Goal: Task Accomplishment & Management: Manage account settings

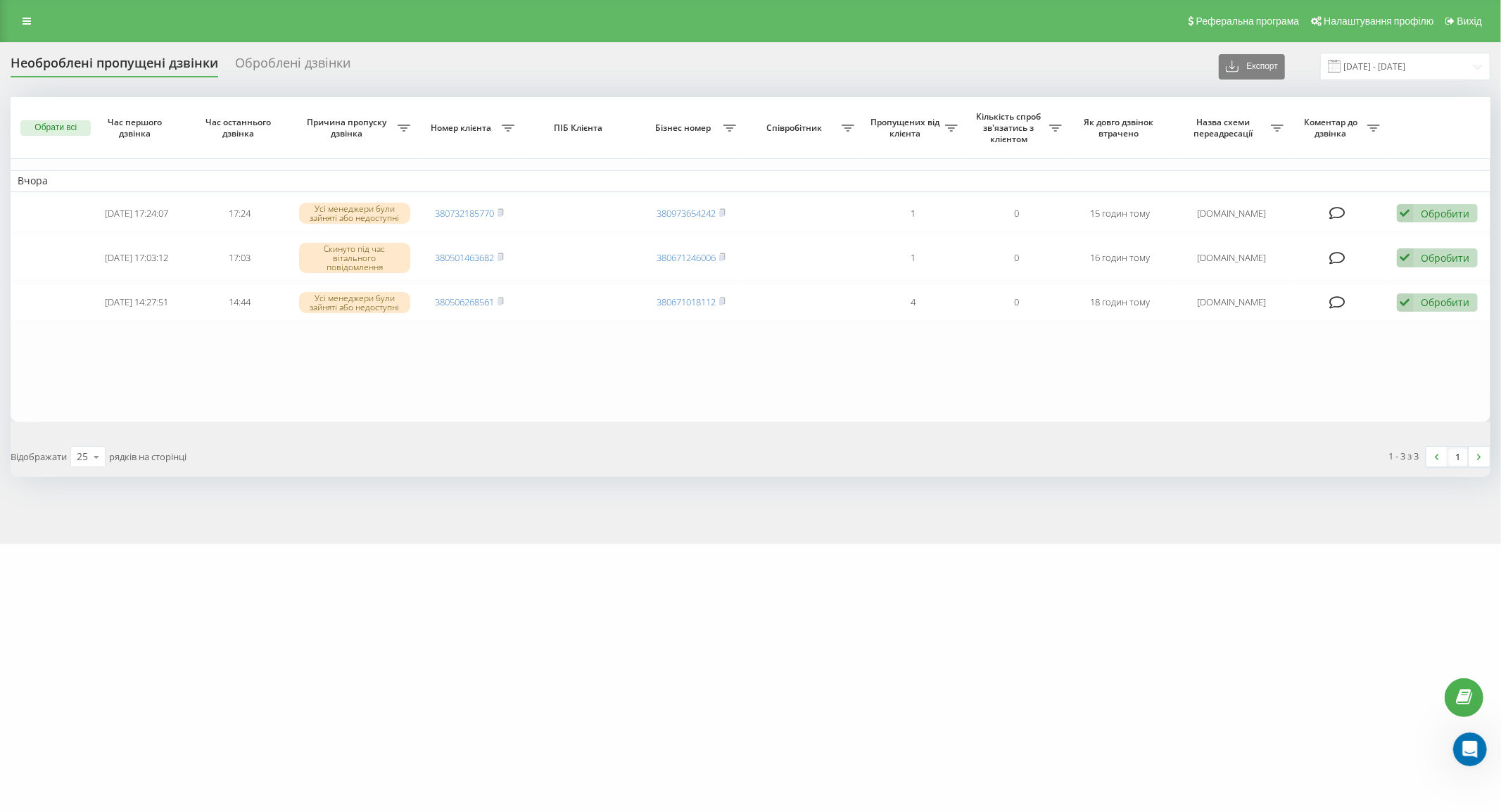
scroll to position [137, 0]
click at [1388, 61] on input "[DATE] - [DATE]" at bounding box center [1404, 66] width 170 height 28
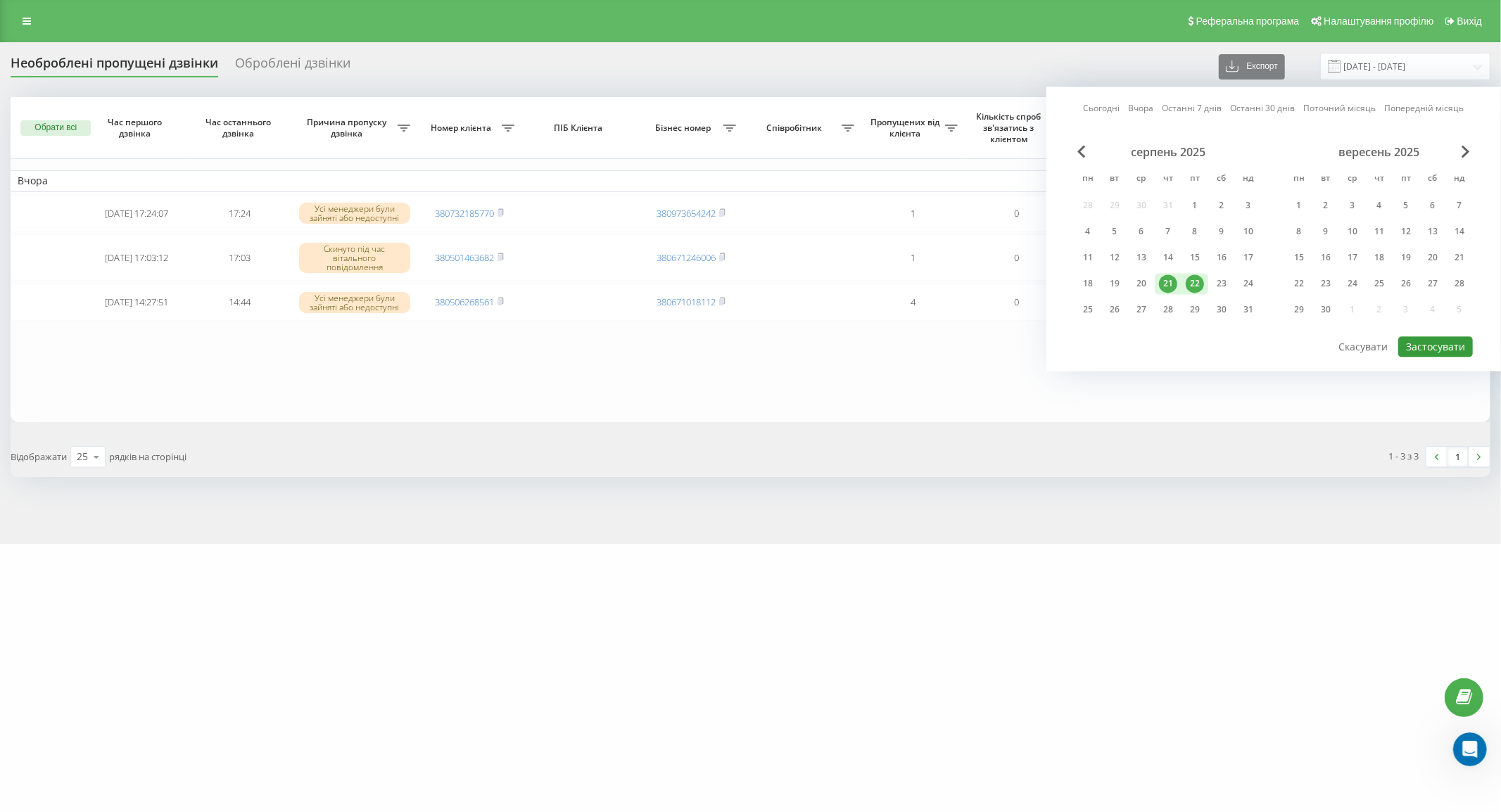
click at [1425, 336] on button "Застосувати" at bounding box center [1435, 346] width 75 height 20
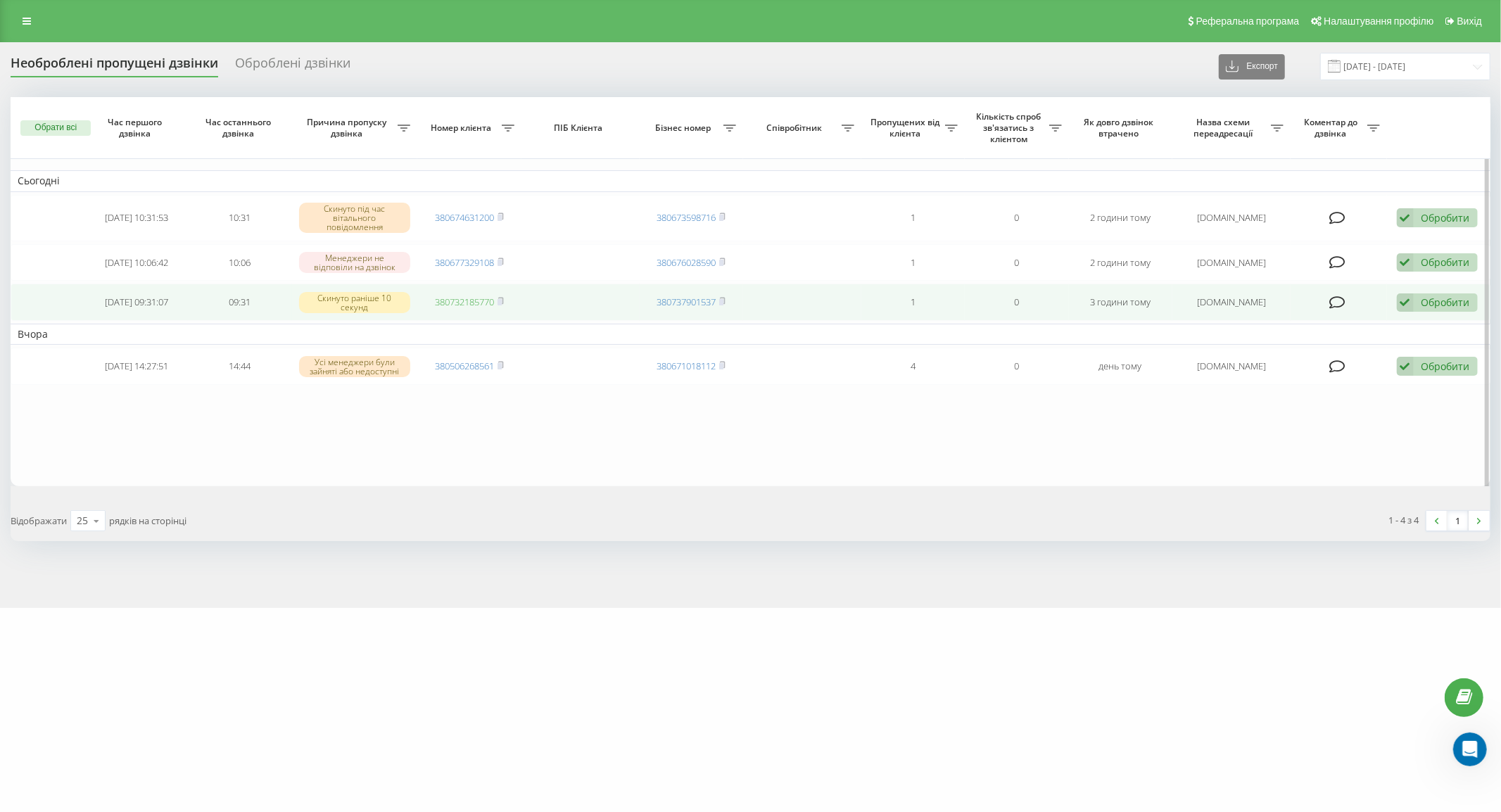
click at [450, 307] on link "380732185770" at bounding box center [464, 302] width 59 height 13
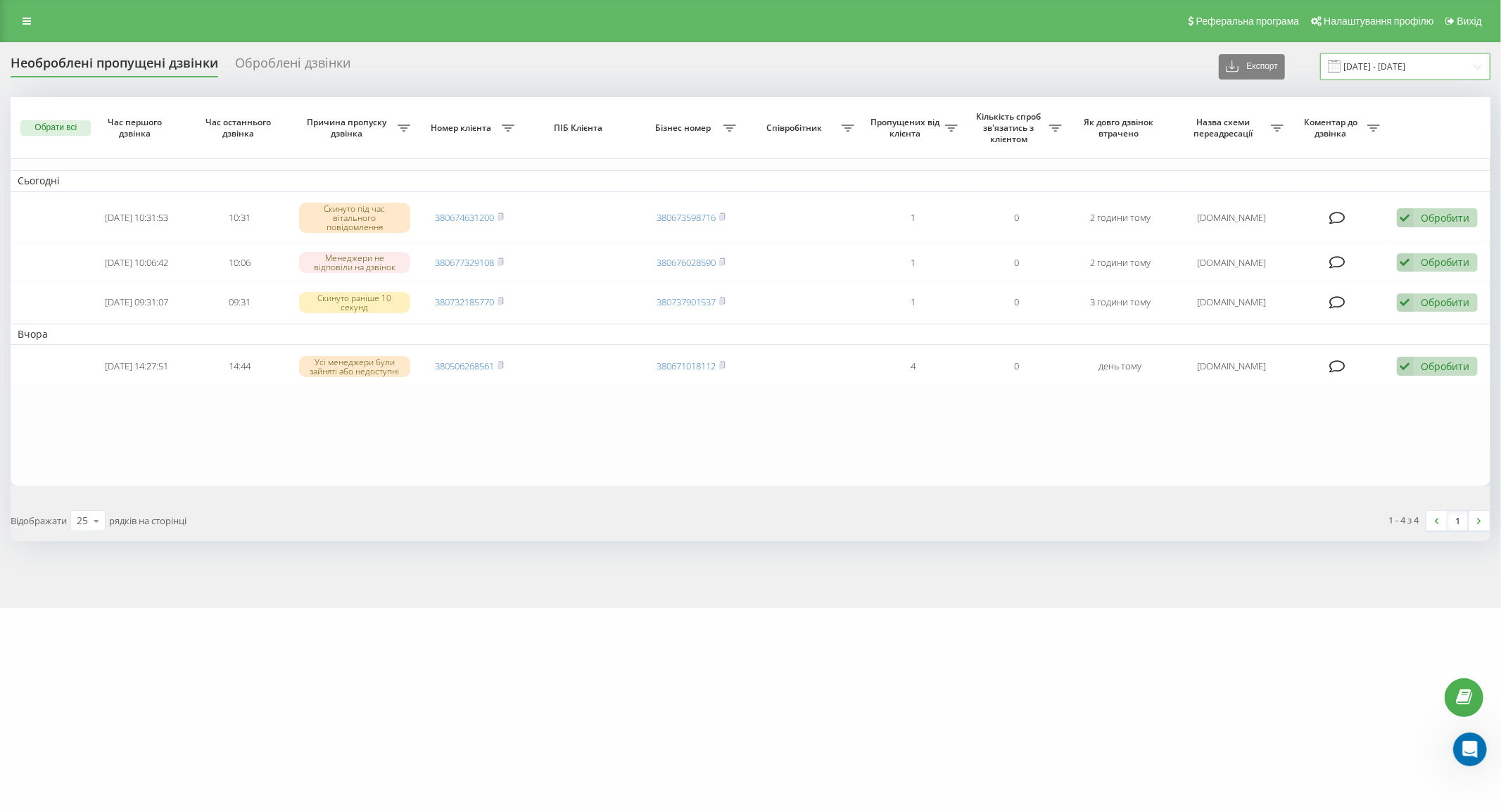
click at [1396, 61] on input "21.08.2025 - 22.08.2025" at bounding box center [1404, 66] width 170 height 28
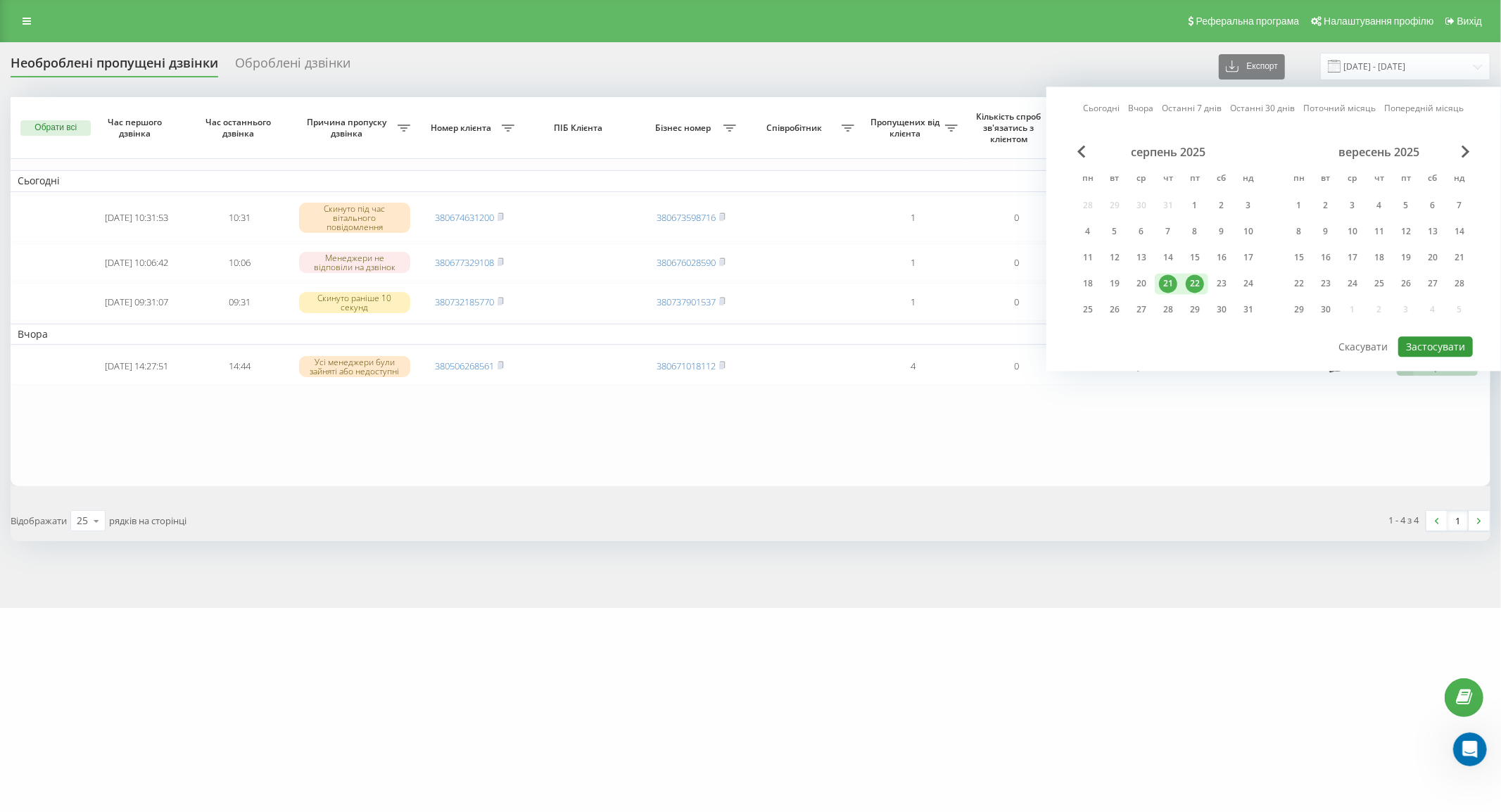
click at [1454, 352] on button "Застосувати" at bounding box center [1435, 346] width 75 height 20
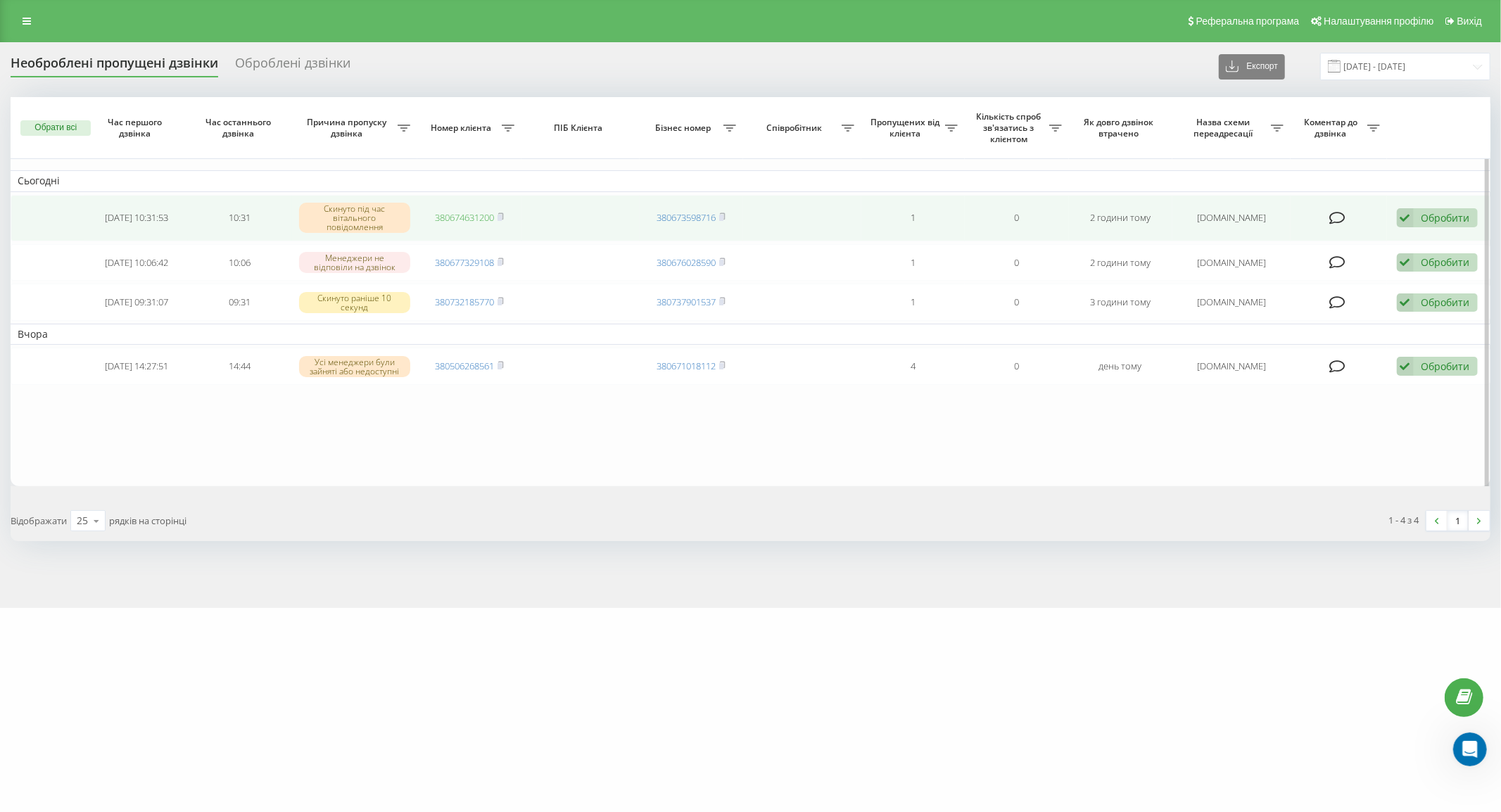
click at [448, 219] on link "380674631200" at bounding box center [464, 217] width 59 height 13
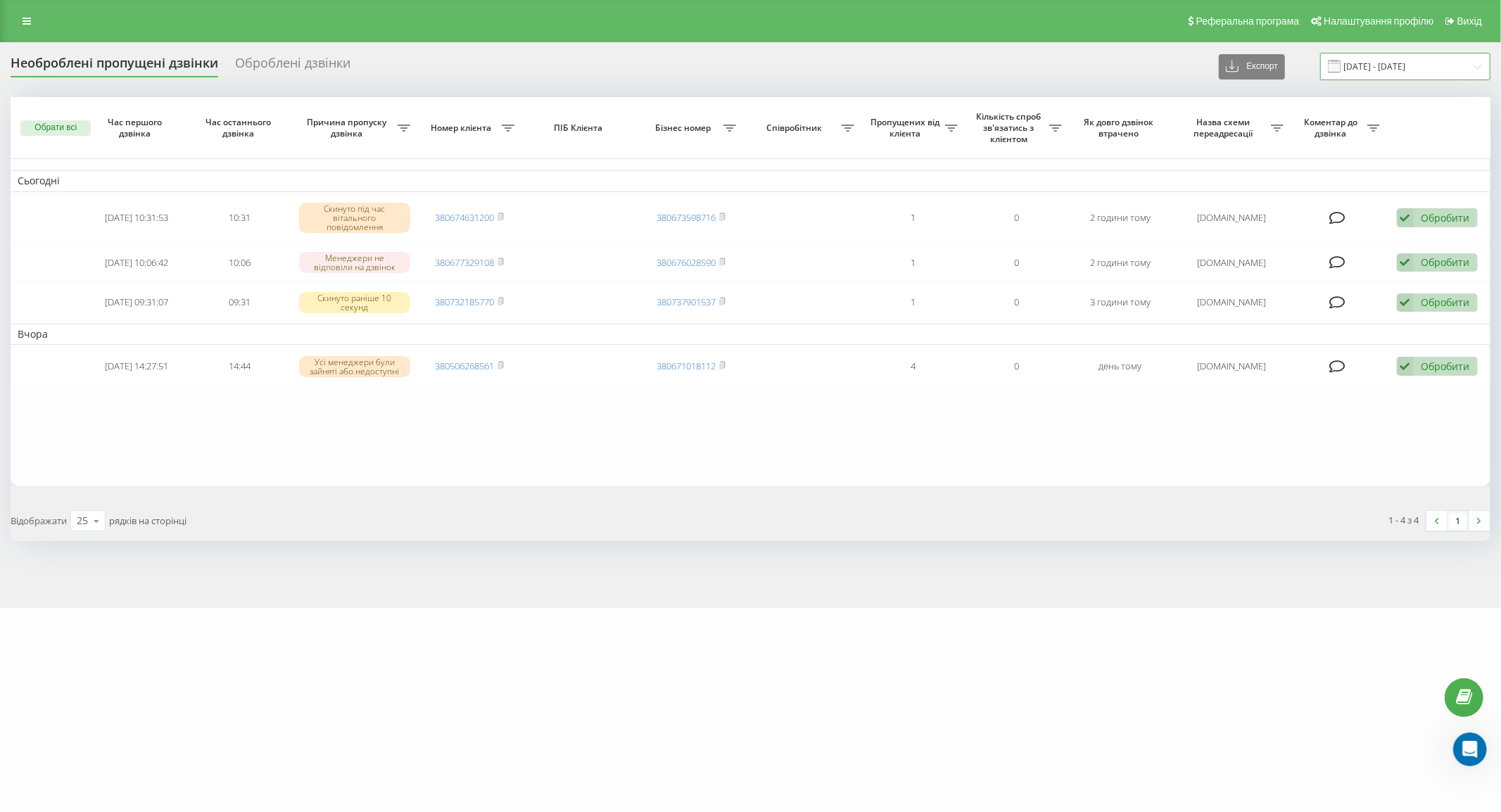
click at [1408, 67] on input "21.08.2025 - 22.08.2025" at bounding box center [1404, 66] width 170 height 28
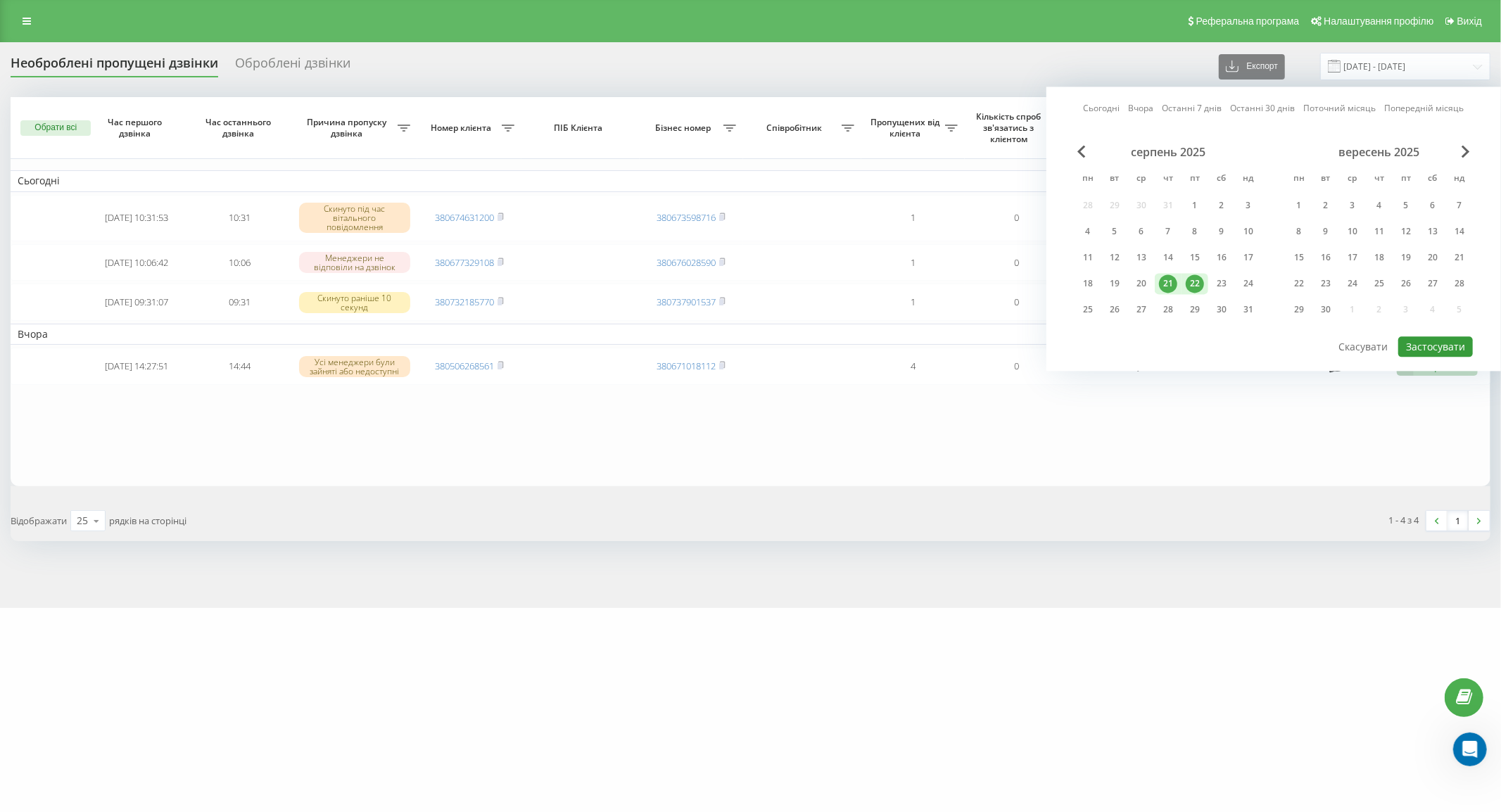
click at [1436, 342] on button "Застосувати" at bounding box center [1435, 346] width 75 height 20
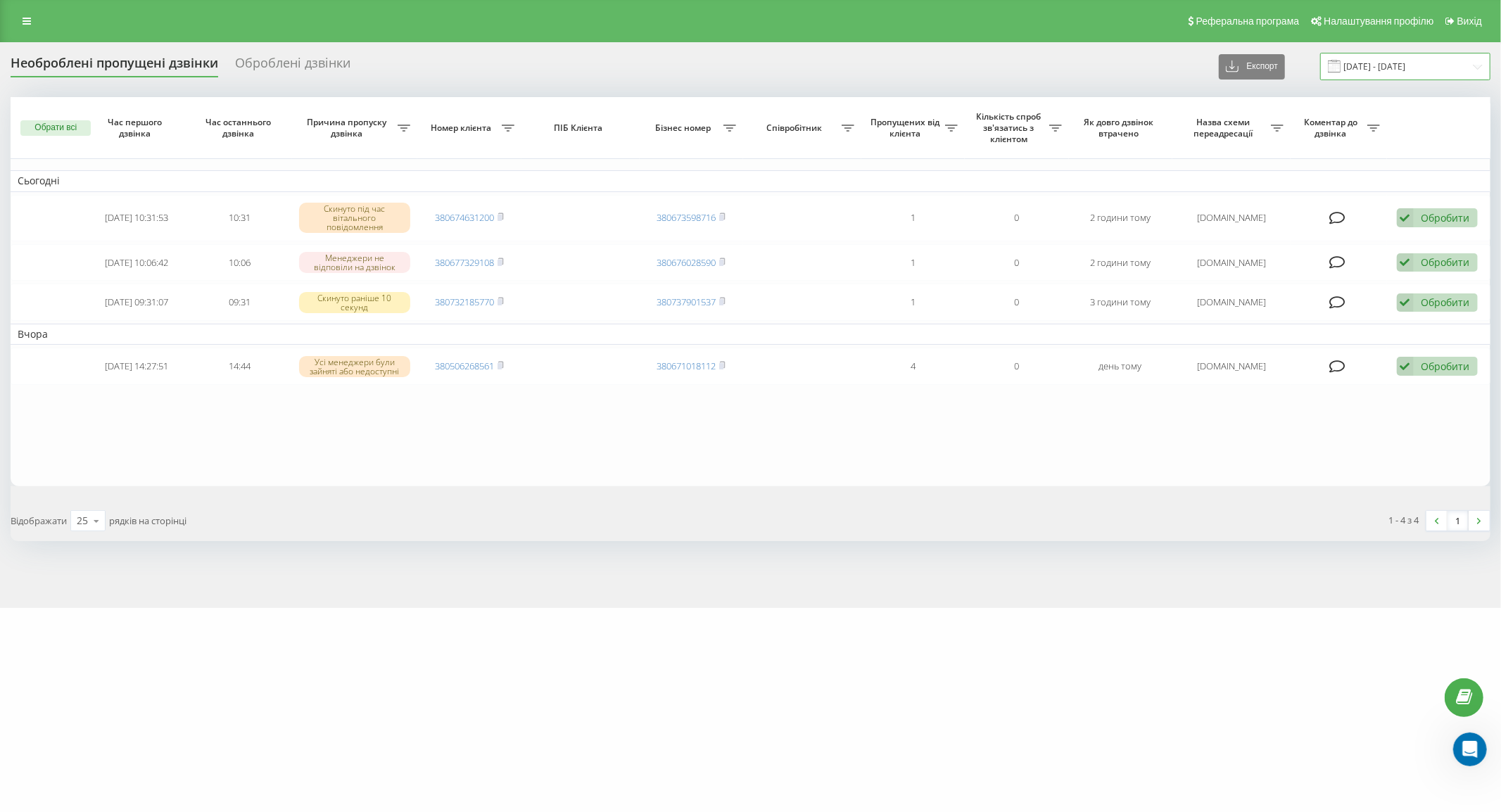
click at [1414, 61] on input "21.08.2025 - 22.08.2025" at bounding box center [1404, 66] width 170 height 28
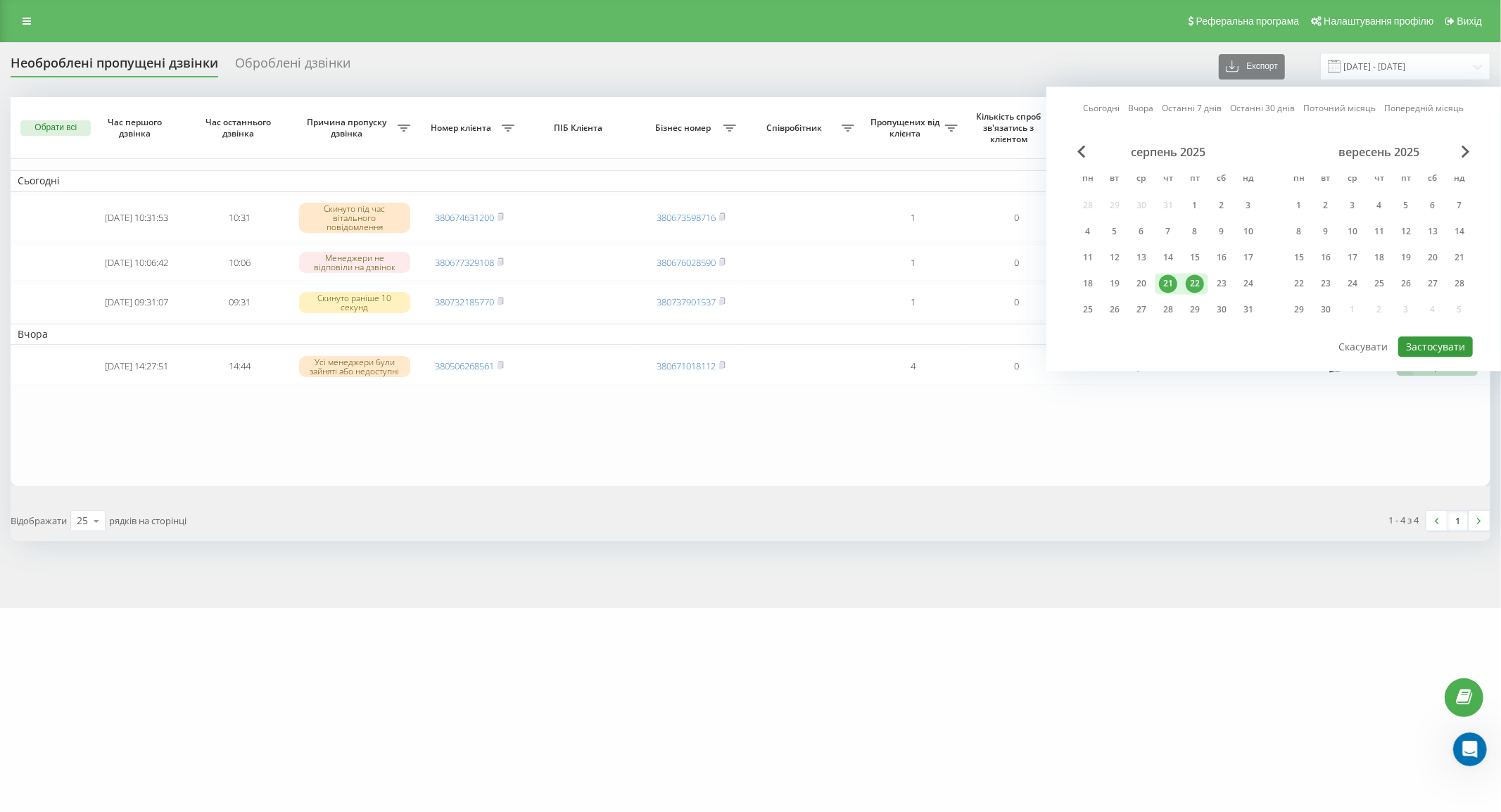
click at [1448, 344] on button "Застосувати" at bounding box center [1435, 346] width 75 height 20
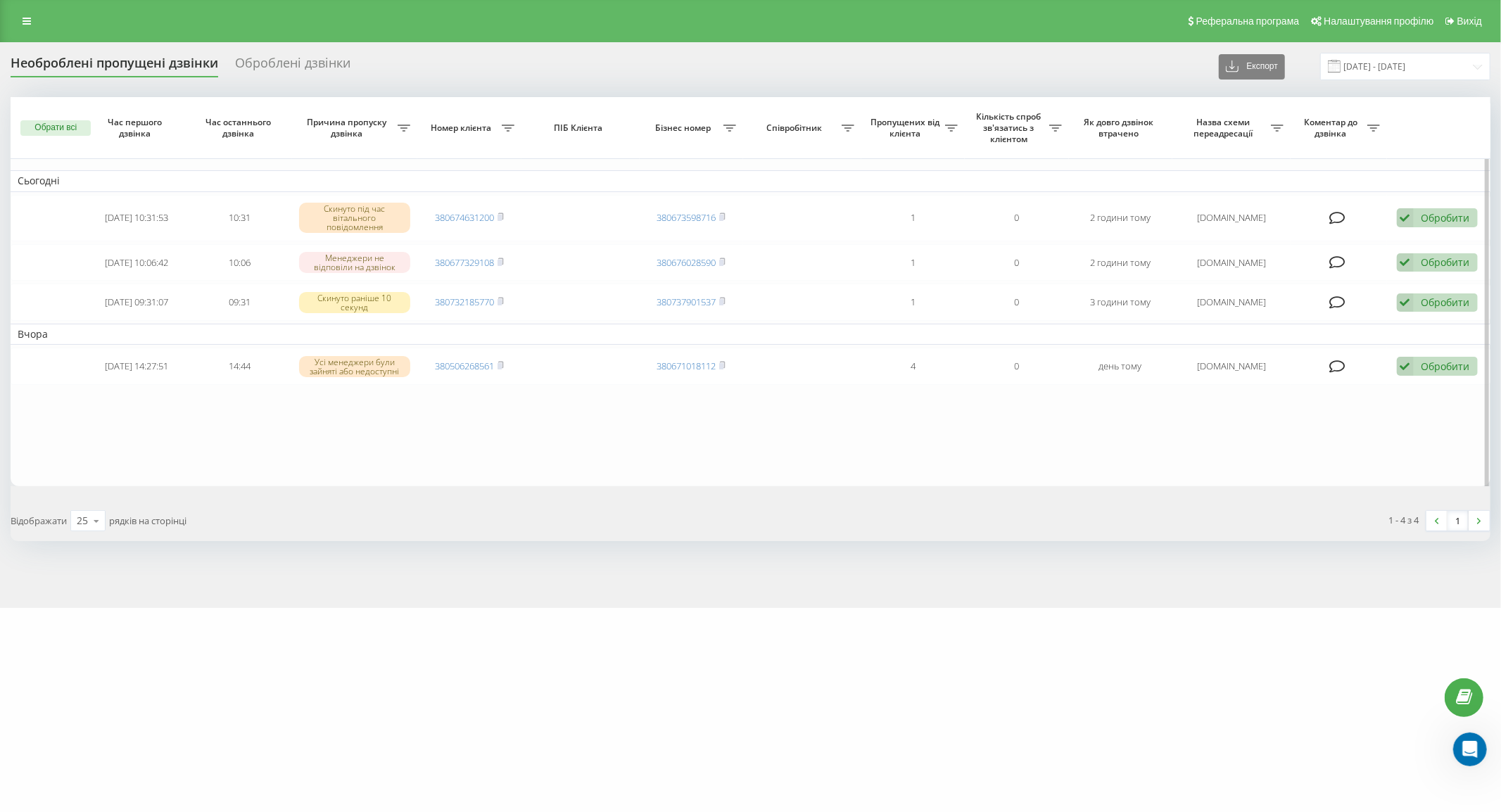
click at [401, 445] on table "Сьогодні 2025-08-22 10:31:53 10:31 Скинуто під час вітального повідомлення 3806…" at bounding box center [750, 291] width 1480 height 389
click at [1393, 56] on input "21.08.2025 - 22.08.2025" at bounding box center [1404, 66] width 170 height 28
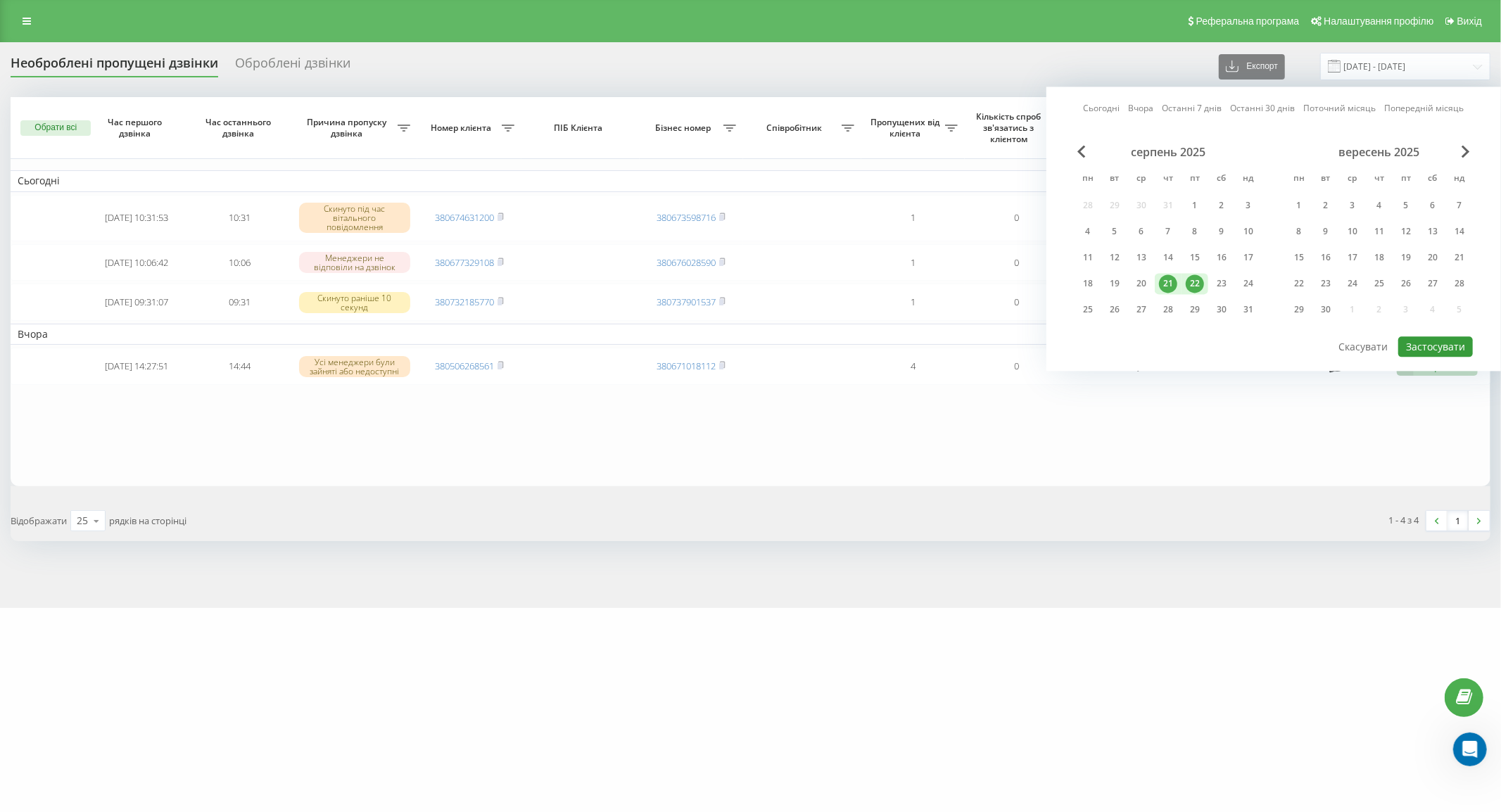
click at [1415, 343] on button "Застосувати" at bounding box center [1435, 346] width 75 height 20
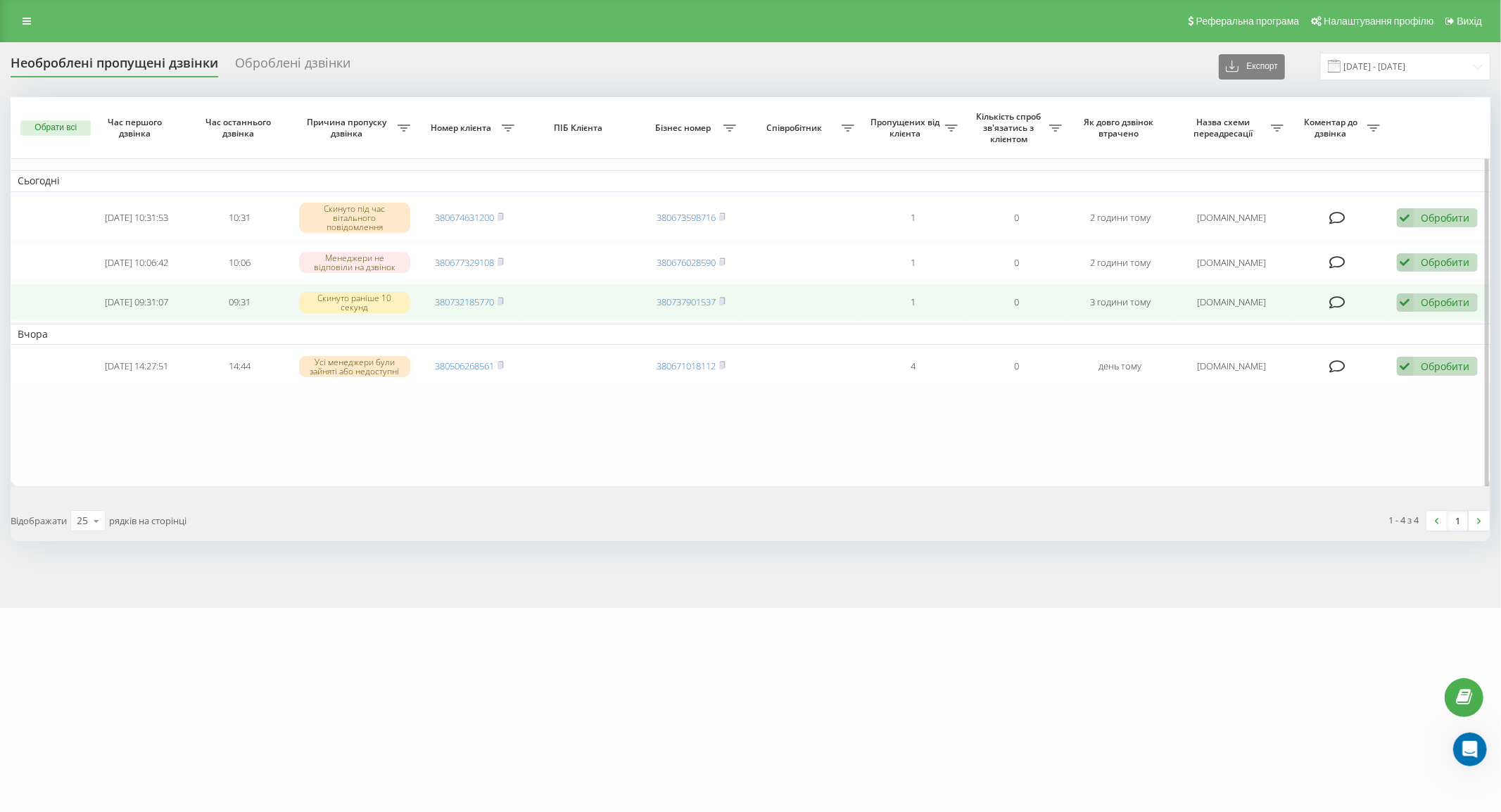
click at [1438, 303] on div "Обробити" at bounding box center [1445, 302] width 49 height 14
click at [1361, 356] on span "Зв'язався з клієнтом за допомогою іншого каналу" at bounding box center [1344, 350] width 240 height 14
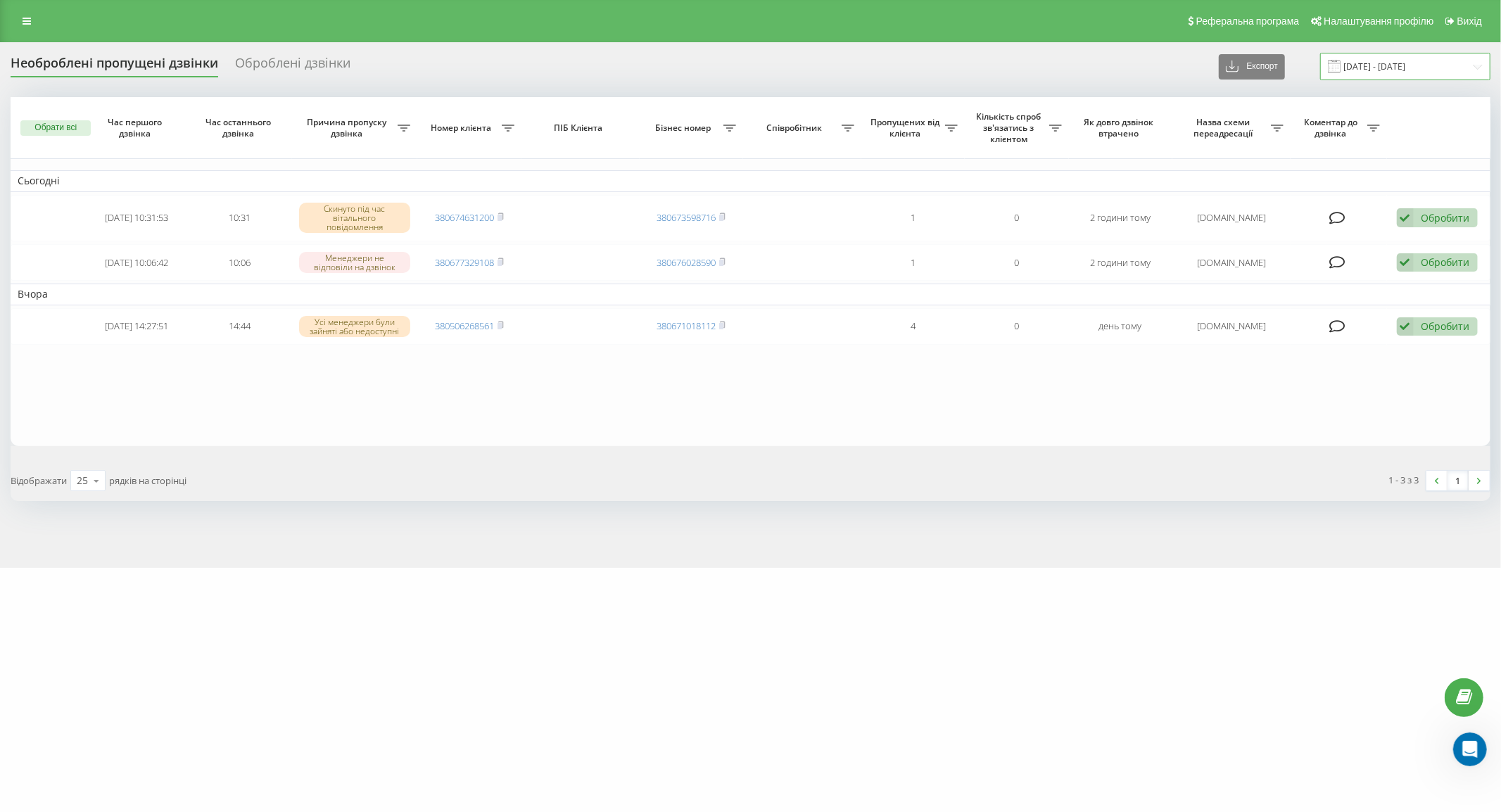
click at [1370, 75] on input "21.08.2025 - 22.08.2025" at bounding box center [1404, 66] width 170 height 28
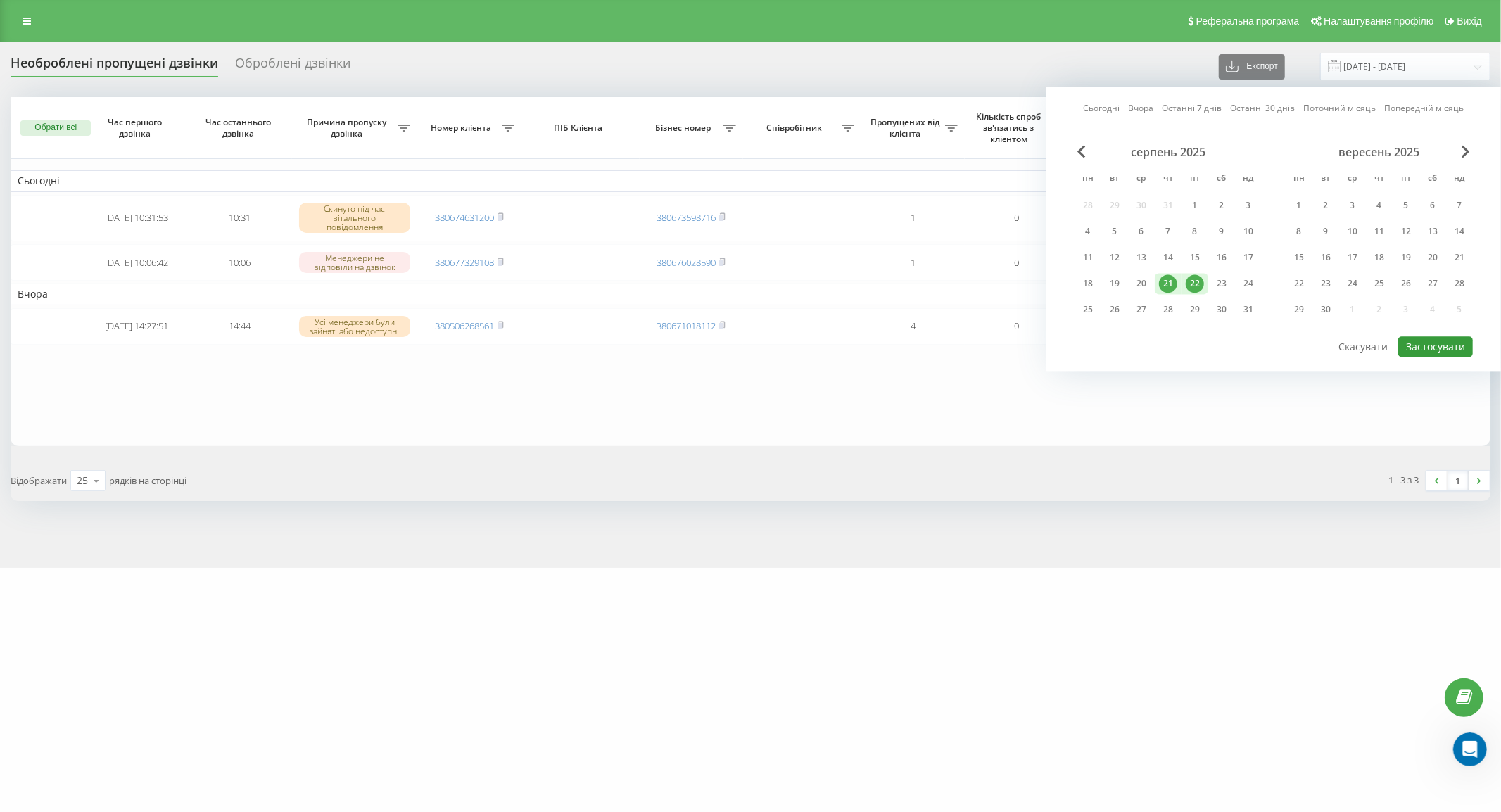
click at [1430, 342] on button "Застосувати" at bounding box center [1435, 346] width 75 height 20
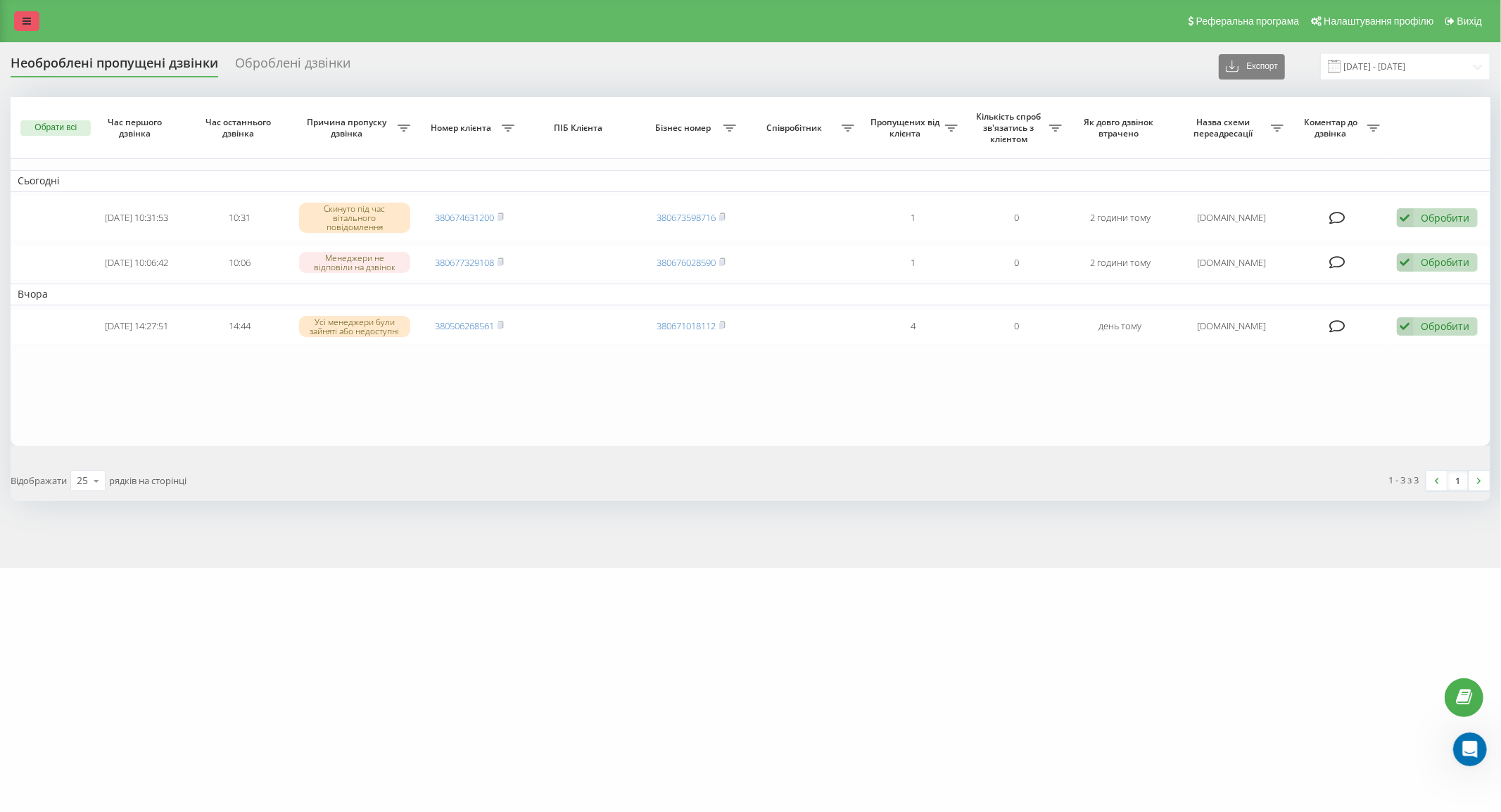
click at [24, 25] on icon at bounding box center [26, 21] width 8 height 10
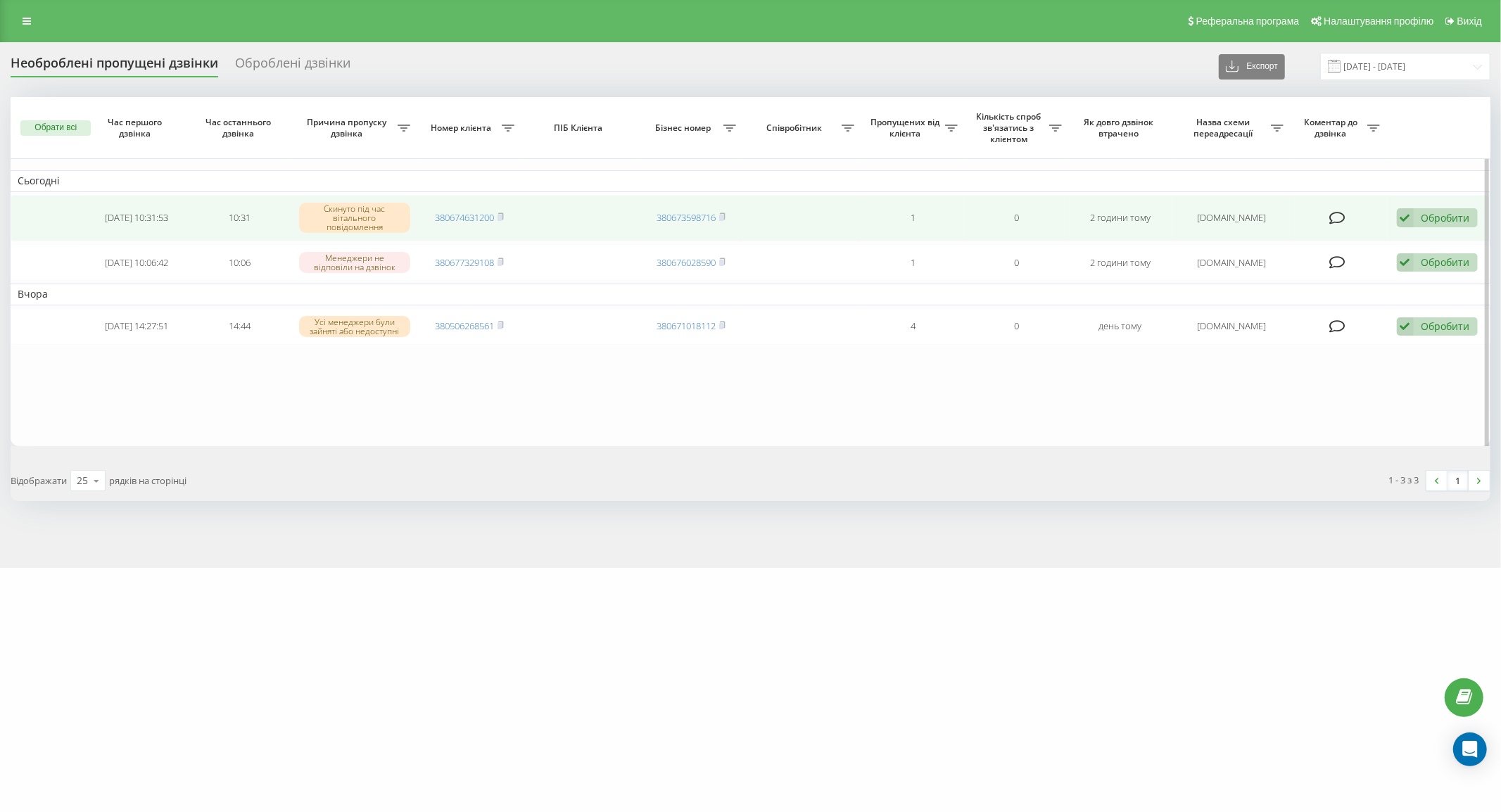
click at [1423, 213] on div "Обробити" at bounding box center [1445, 217] width 49 height 14
click at [1387, 265] on span "Зв'язався з клієнтом за допомогою іншого каналу" at bounding box center [1344, 265] width 240 height 14
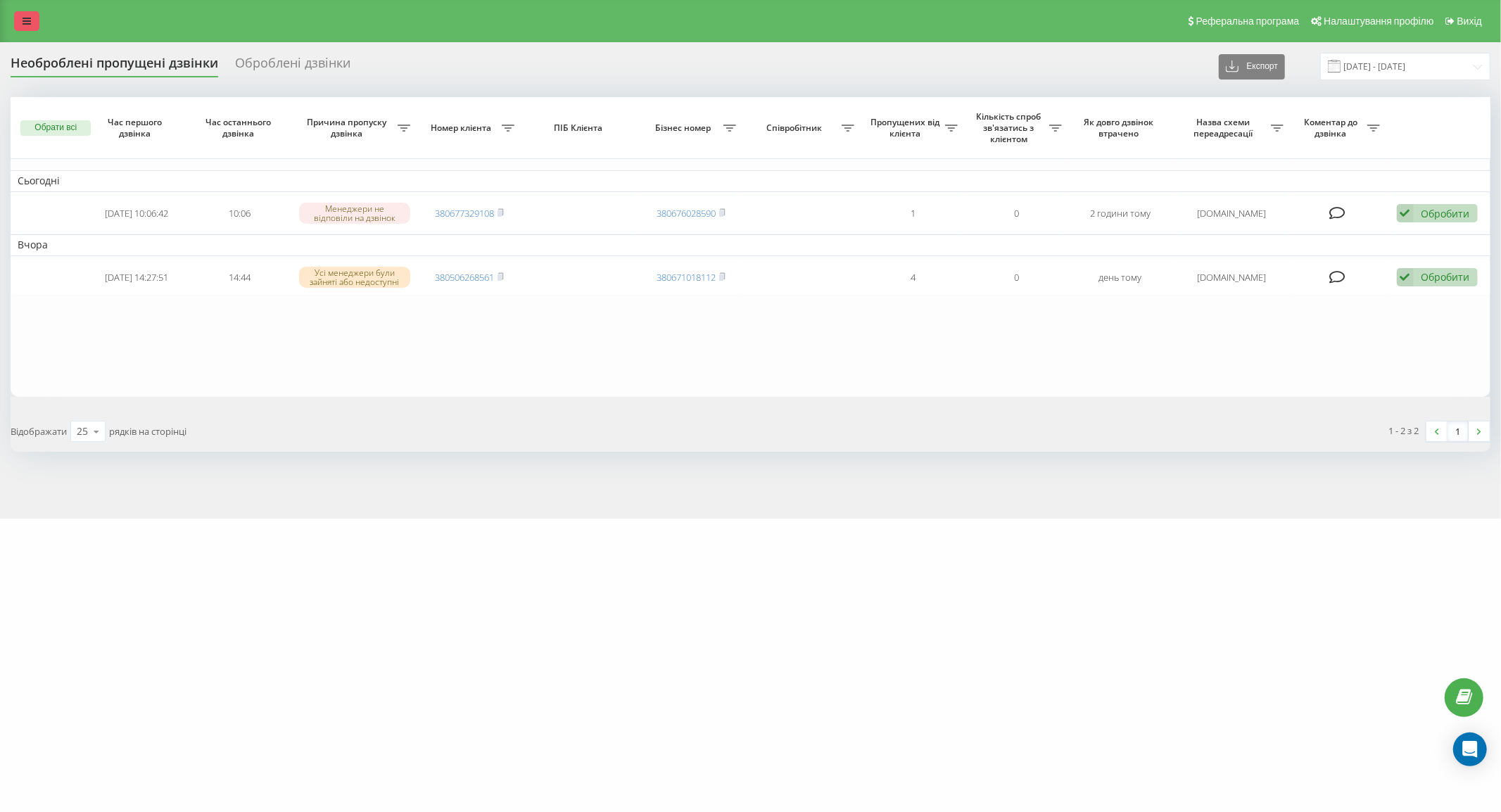
click at [23, 17] on icon at bounding box center [26, 21] width 8 height 10
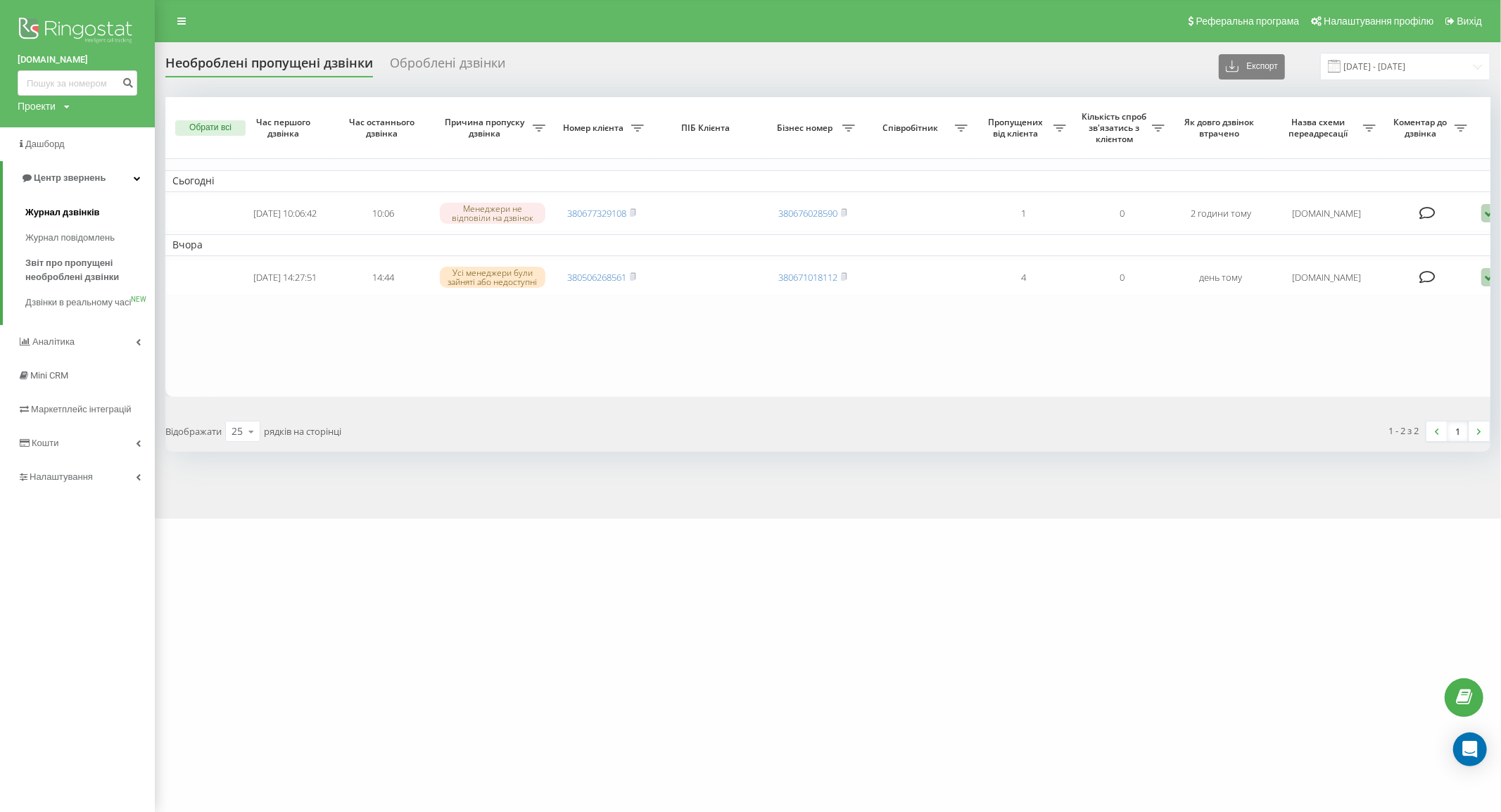
click at [72, 207] on span "Журнал дзвінків" at bounding box center [63, 212] width 75 height 14
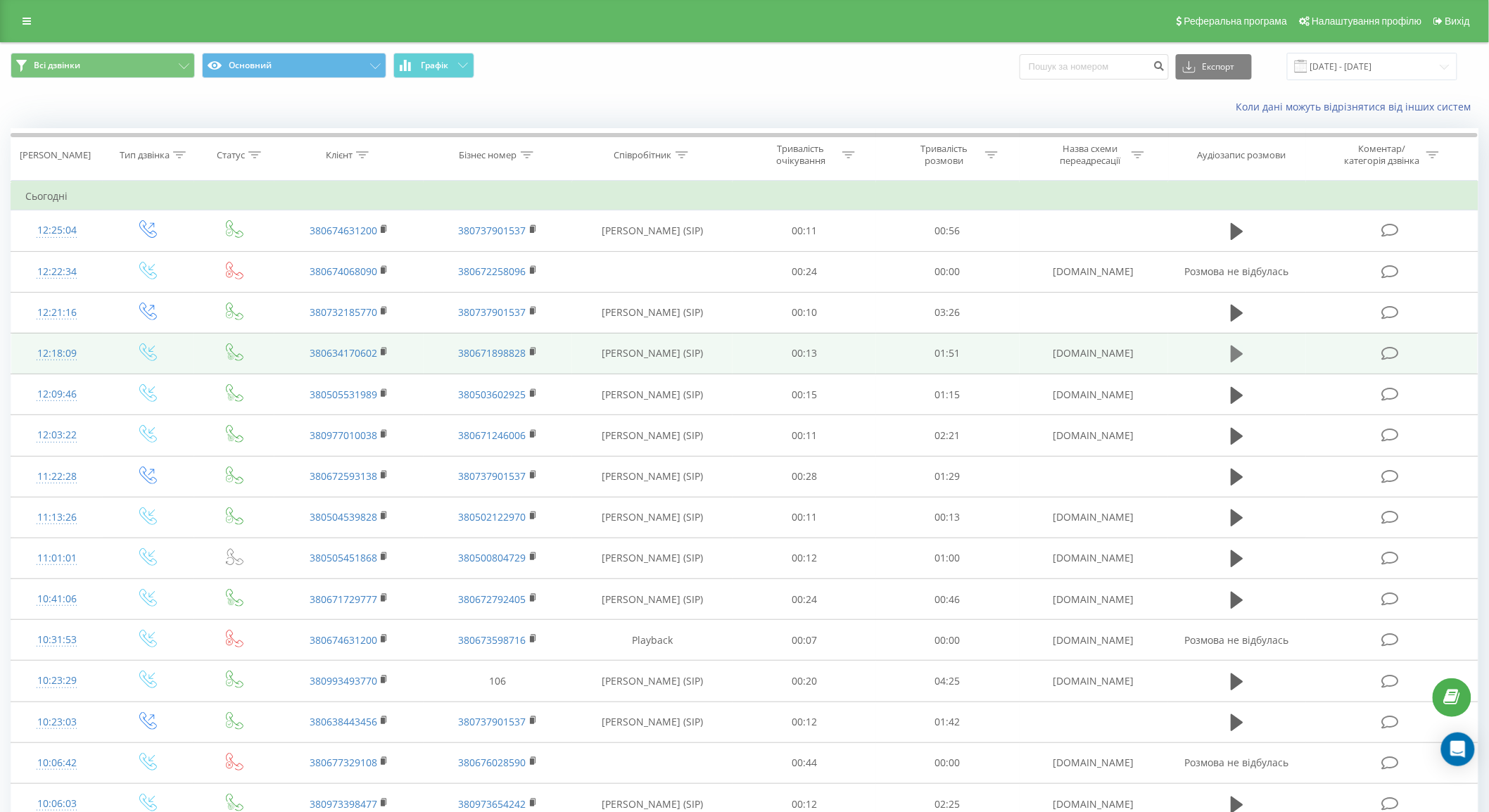
click at [1229, 354] on button at bounding box center [1237, 354] width 21 height 21
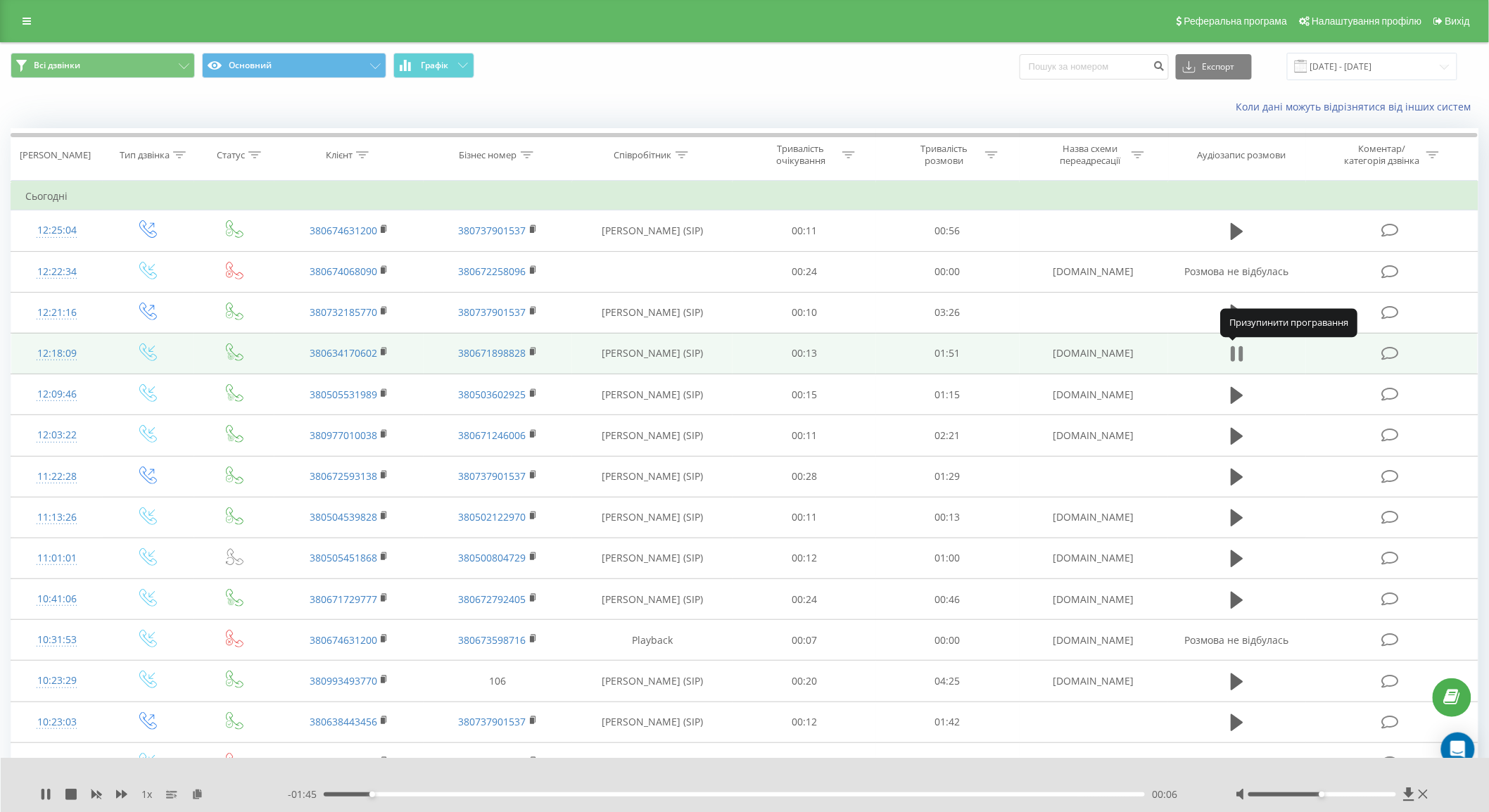
click at [1233, 354] on icon at bounding box center [1232, 354] width 5 height 16
click at [381, 349] on rect at bounding box center [382, 352] width 5 height 6
